Goal: Task Accomplishment & Management: Use online tool/utility

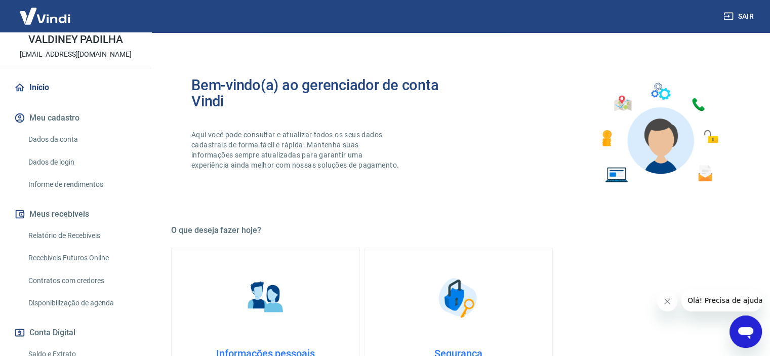
scroll to position [101, 0]
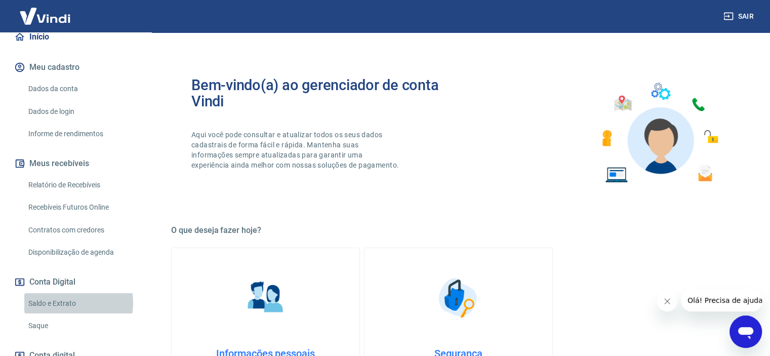
click at [60, 302] on link "Saldo e Extrato" at bounding box center [81, 303] width 115 height 21
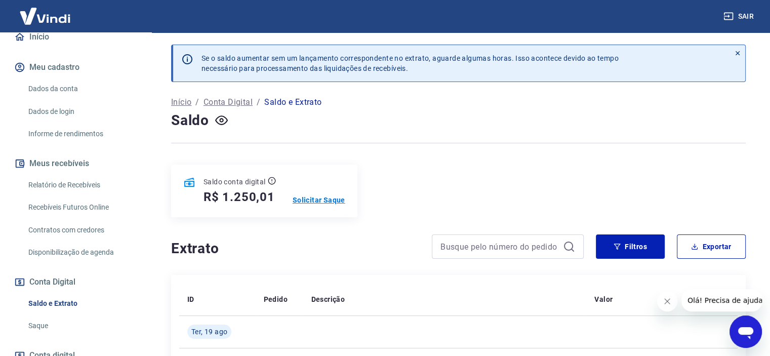
click at [326, 200] on p "Solicitar Saque" at bounding box center [319, 200] width 53 height 10
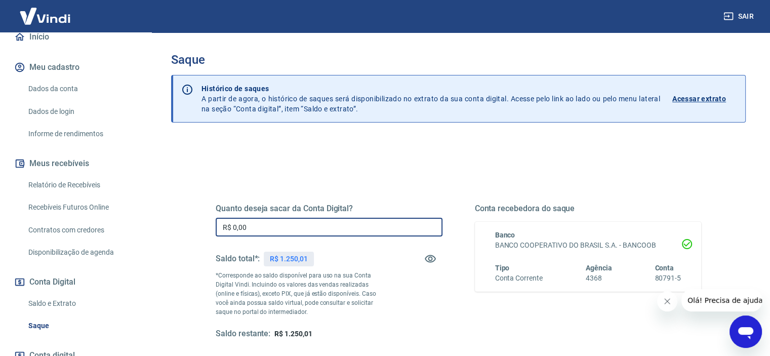
click at [294, 224] on input "R$ 0,00" at bounding box center [329, 227] width 227 height 19
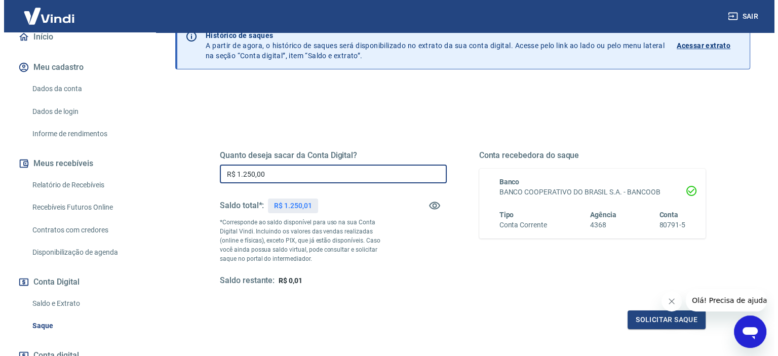
scroll to position [101, 0]
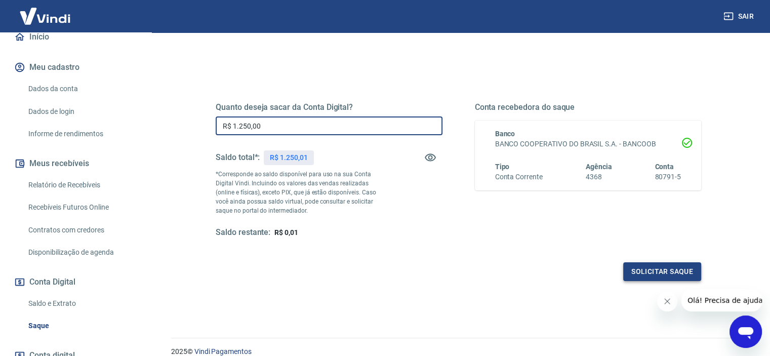
type input "R$ 1.250,00"
click at [636, 270] on button "Solicitar saque" at bounding box center [662, 271] width 78 height 19
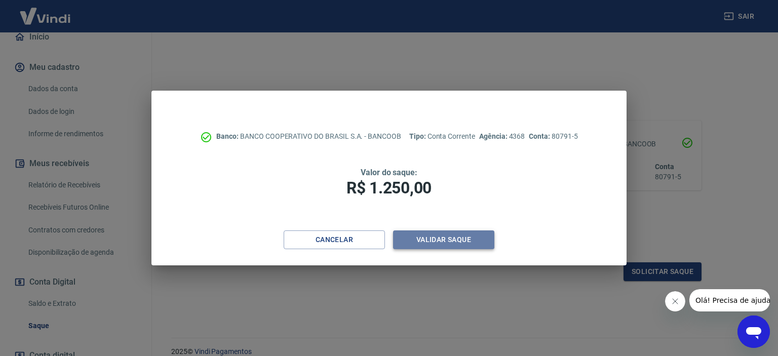
click at [435, 237] on button "Validar saque" at bounding box center [443, 239] width 101 height 19
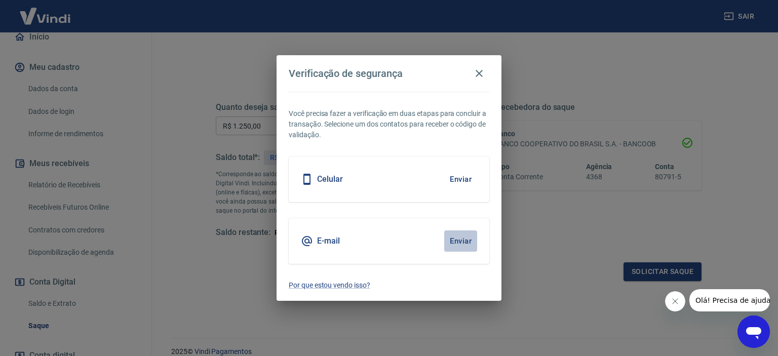
click at [459, 240] on button "Enviar" at bounding box center [460, 240] width 33 height 21
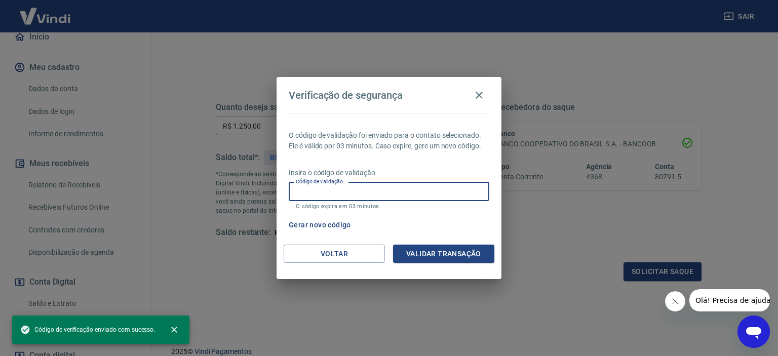
click at [367, 192] on input "Código de validação" at bounding box center [389, 191] width 200 height 19
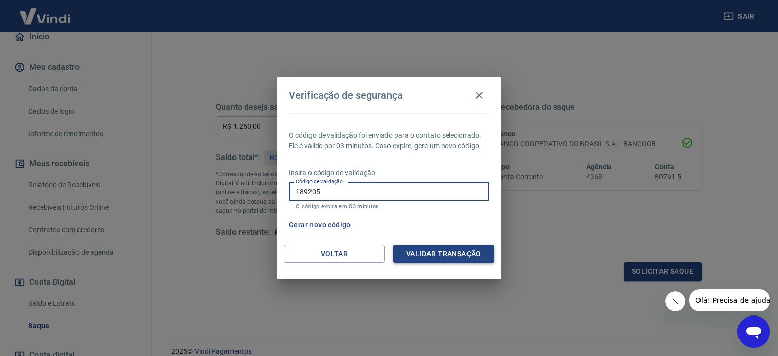
type input "189205"
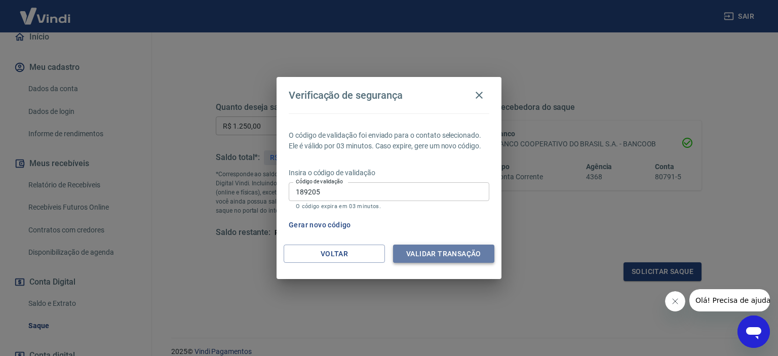
click at [440, 251] on button "Validar transação" at bounding box center [443, 254] width 101 height 19
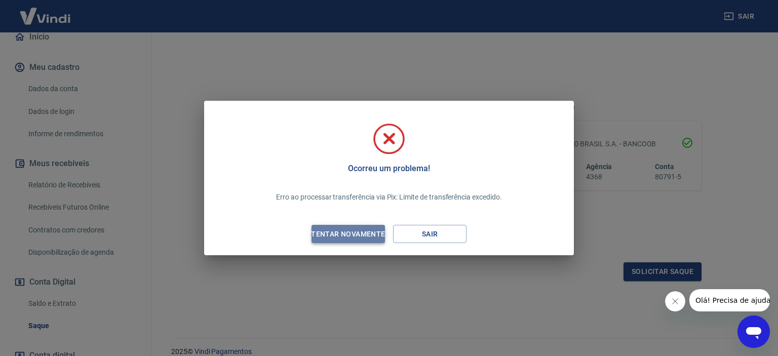
click at [368, 234] on div "Tentar novamente" at bounding box center [348, 234] width 98 height 13
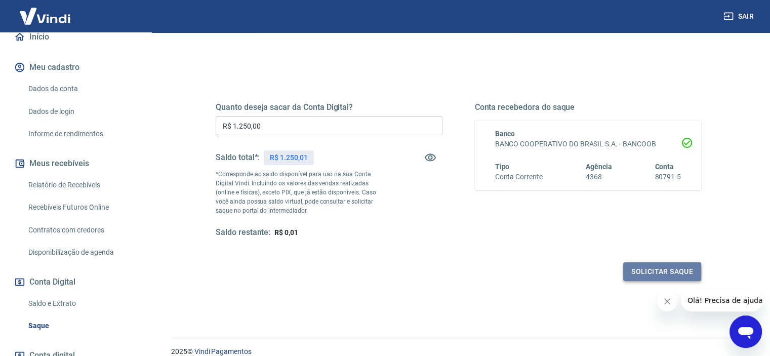
click at [644, 272] on button "Solicitar saque" at bounding box center [662, 271] width 78 height 19
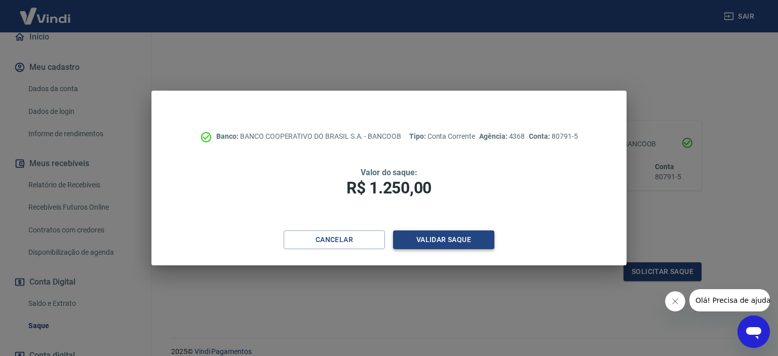
click at [476, 244] on button "Validar saque" at bounding box center [443, 239] width 101 height 19
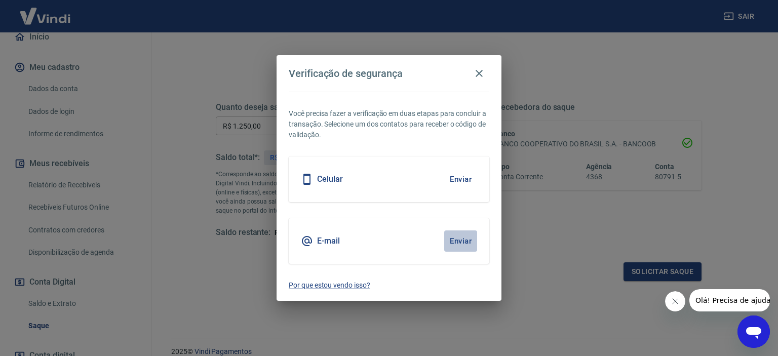
click at [455, 240] on button "Enviar" at bounding box center [460, 240] width 33 height 21
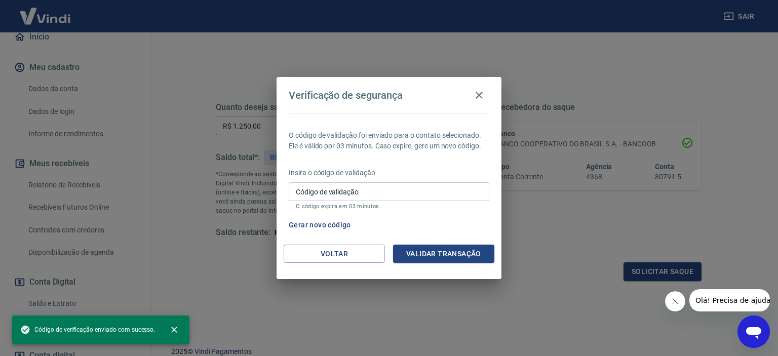
click at [396, 190] on input "Código de validação" at bounding box center [389, 191] width 200 height 19
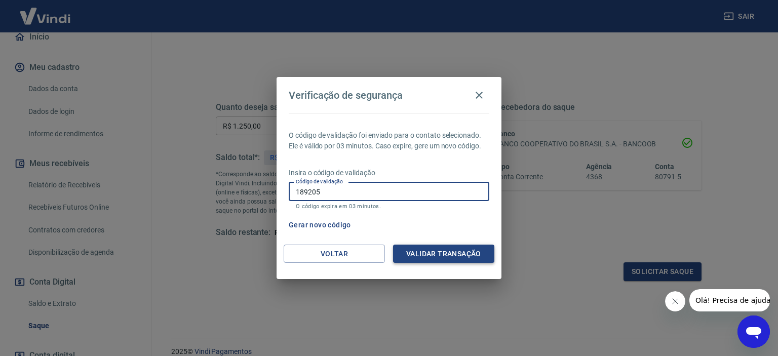
click at [447, 255] on button "Validar transação" at bounding box center [443, 254] width 101 height 19
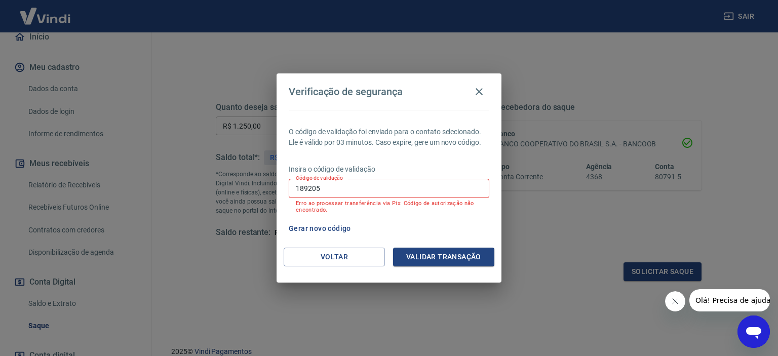
click at [334, 192] on input "189205" at bounding box center [389, 188] width 200 height 19
type input "1"
type input "409211"
click at [416, 255] on button "Validar transação" at bounding box center [443, 257] width 101 height 19
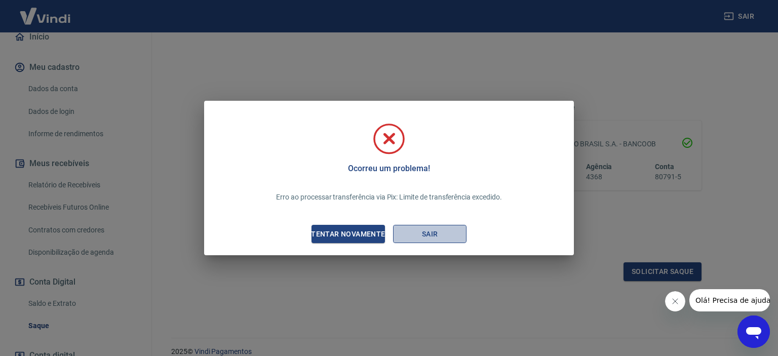
click at [415, 238] on button "Sair" at bounding box center [429, 234] width 73 height 19
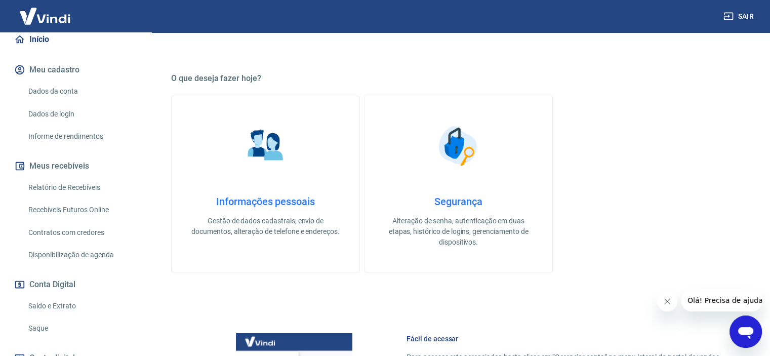
scroll to position [101, 0]
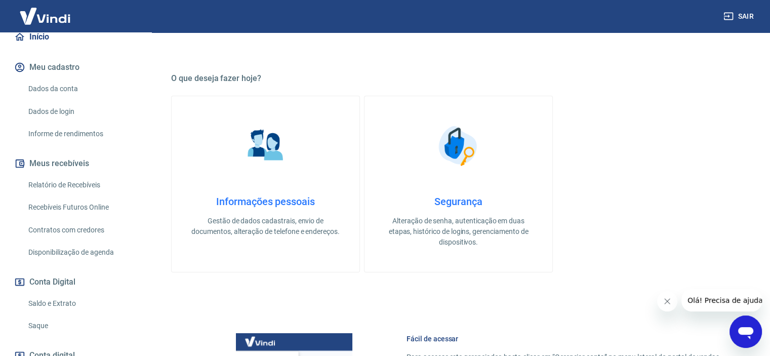
click at [70, 302] on link "Saldo e Extrato" at bounding box center [81, 303] width 115 height 21
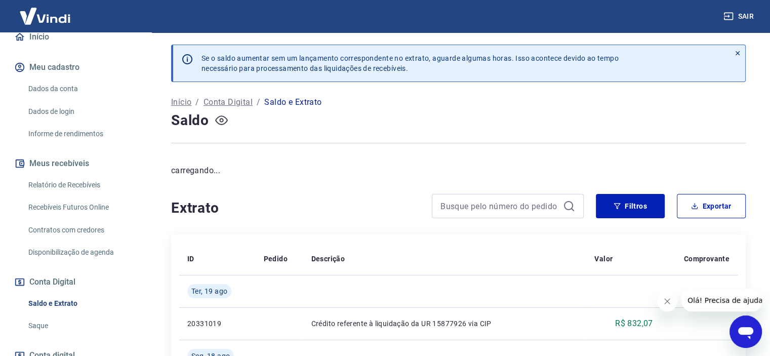
click at [221, 121] on icon "button" at bounding box center [221, 120] width 4 height 4
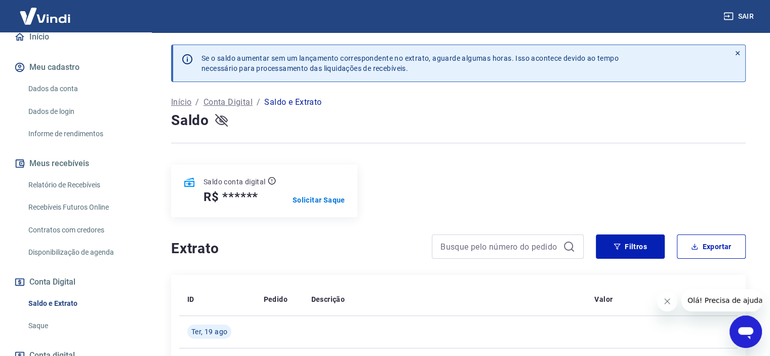
click at [225, 119] on icon "button" at bounding box center [221, 120] width 13 height 13
